Goal: Task Accomplishment & Management: Manage account settings

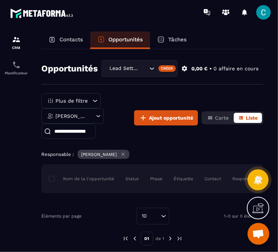
click at [212, 151] on div "Responsable : [PERSON_NAME]" at bounding box center [152, 155] width 222 height 11
click at [140, 67] on input "Search for option" at bounding box center [143, 68] width 7 height 8
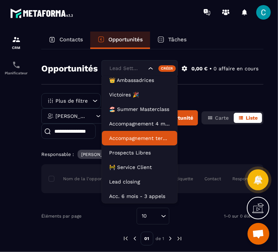
scroll to position [32, 0]
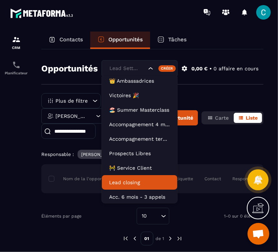
click at [124, 182] on p "Lead closing" at bounding box center [139, 182] width 61 height 7
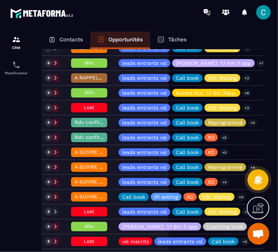
scroll to position [0, 94]
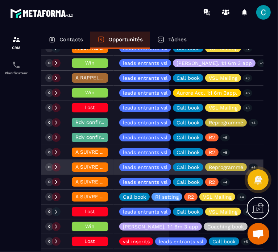
click at [96, 164] on span "A SUIVRE ⏳" at bounding box center [90, 167] width 31 height 6
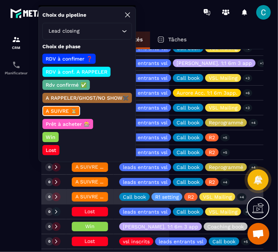
scroll to position [403, 0]
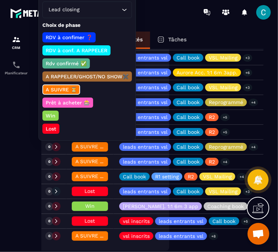
click at [99, 75] on p "A RAPPELER/GHOST/NO SHOW✖️" at bounding box center [87, 76] width 85 height 7
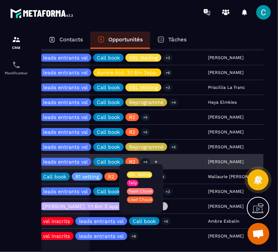
scroll to position [0, 175]
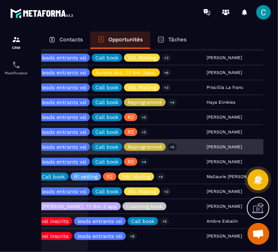
click at [213, 147] on div "[PERSON_NAME]" at bounding box center [235, 147] width 68 height 14
